Goal: Find specific page/section: Find specific page/section

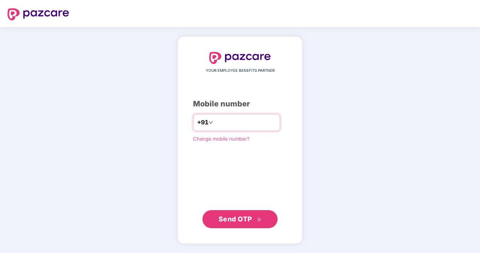
click at [237, 123] on input "number" at bounding box center [246, 122] width 62 height 12
type input "**********"
click at [245, 226] on button "Send OTP" at bounding box center [240, 219] width 75 height 18
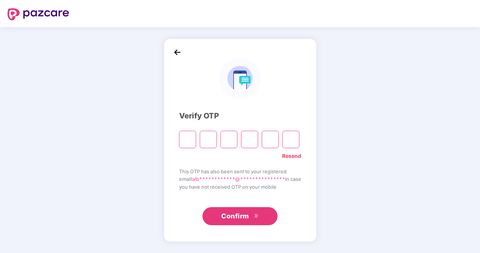
type input "*"
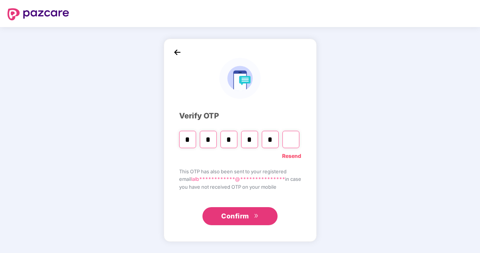
type input "*"
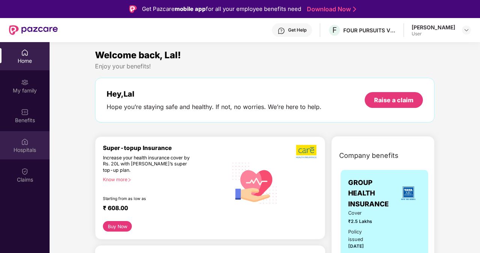
click at [23, 142] on img at bounding box center [25, 142] width 8 height 8
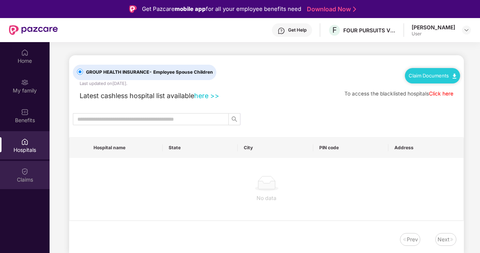
click at [32, 172] on div "Claims" at bounding box center [25, 175] width 50 height 28
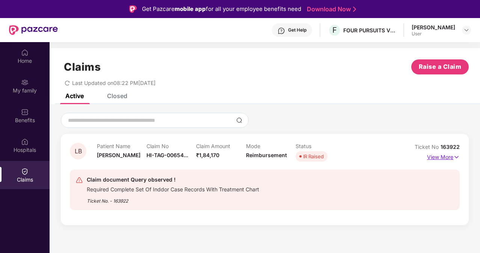
click at [443, 159] on p "View More" at bounding box center [443, 156] width 33 height 10
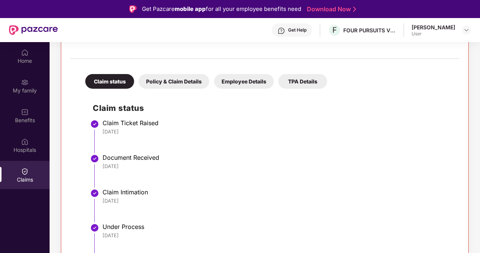
scroll to position [42, 0]
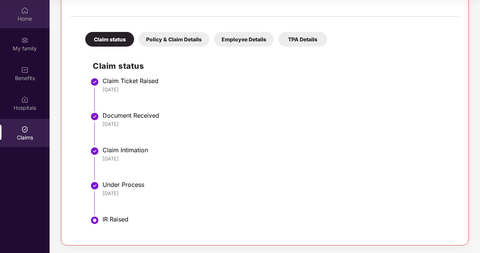
click at [25, 17] on div "Home" at bounding box center [25, 19] width 50 height 8
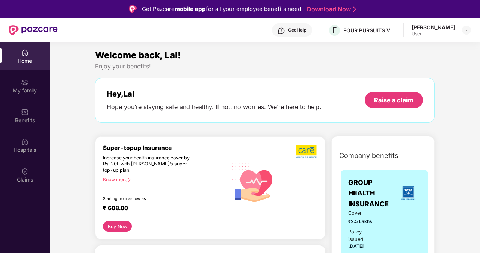
click at [461, 30] on div "Lal Bahadur User" at bounding box center [441, 30] width 59 height 13
click at [20, 124] on div "Benefits" at bounding box center [25, 115] width 50 height 28
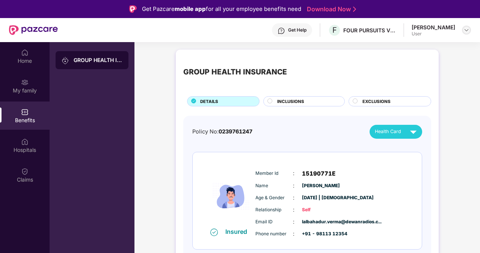
click at [467, 30] on img at bounding box center [467, 30] width 6 height 6
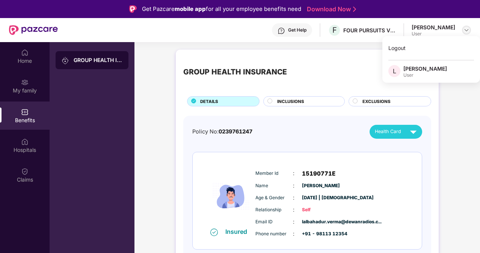
click at [467, 30] on img at bounding box center [467, 30] width 6 height 6
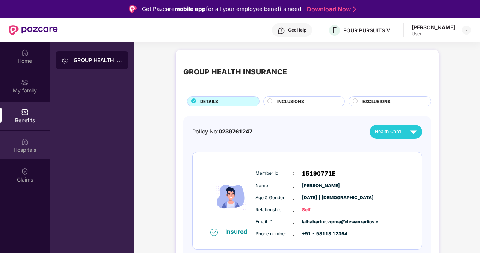
click at [15, 153] on div "Hospitals" at bounding box center [25, 150] width 50 height 8
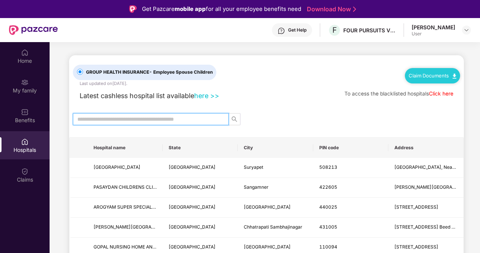
click at [174, 117] on input "text" at bounding box center [147, 119] width 141 height 8
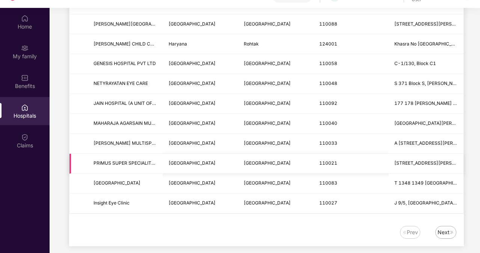
scroll to position [42, 0]
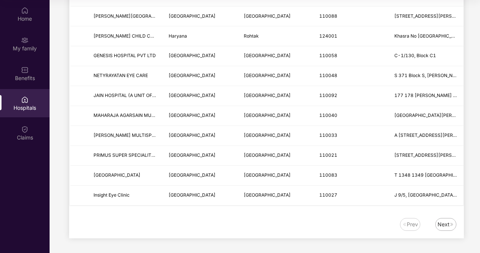
type input "*****"
click at [445, 222] on div "Next" at bounding box center [444, 224] width 12 height 8
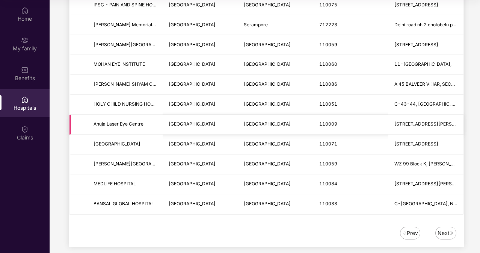
scroll to position [905, 0]
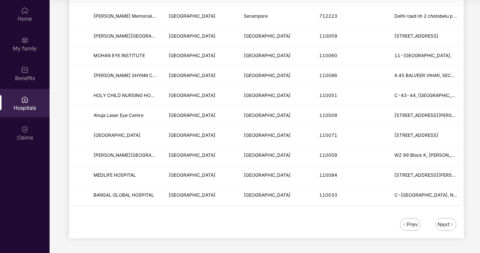
click at [442, 220] on div "Next" at bounding box center [444, 224] width 12 height 8
